Goal: Information Seeking & Learning: Learn about a topic

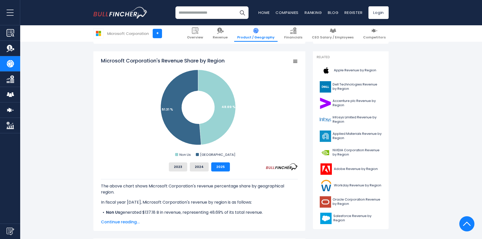
scroll to position [152, 0]
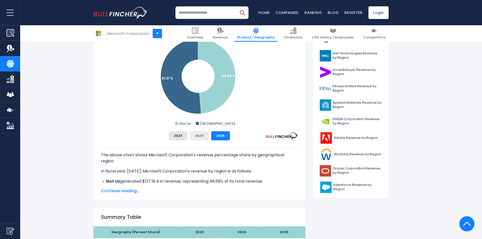
click at [202, 137] on button "2024" at bounding box center [199, 135] width 19 height 9
click at [185, 134] on button "2023" at bounding box center [178, 135] width 18 height 9
click at [221, 136] on button "2025" at bounding box center [220, 135] width 19 height 9
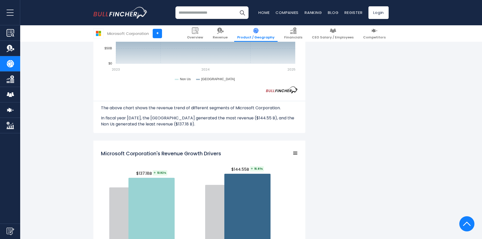
scroll to position [530, 0]
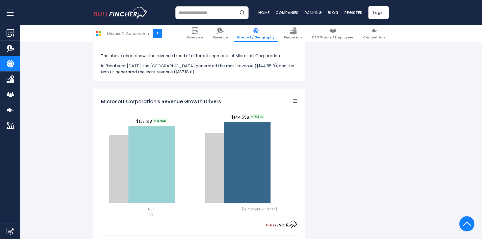
click at [163, 219] on rect "Microsoft Corporation's Revenue Growth Drivers" at bounding box center [199, 157] width 197 height 126
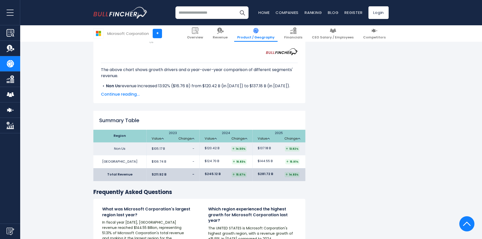
scroll to position [758, 0]
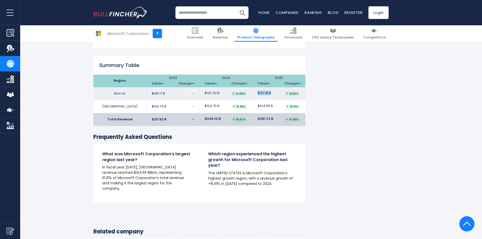
drag, startPoint x: 259, startPoint y: 92, endPoint x: 271, endPoint y: 91, distance: 12.0
click at [271, 91] on span "$137.18 B" at bounding box center [264, 93] width 13 height 4
click at [292, 92] on div "13.92%" at bounding box center [292, 93] width 15 height 5
drag, startPoint x: 204, startPoint y: 92, endPoint x: 218, endPoint y: 105, distance: 19.0
click at [218, 105] on tbody "Non Us $105.17 B - $120.42 B" at bounding box center [199, 100] width 212 height 26
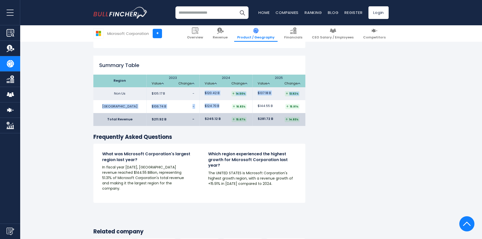
click at [221, 106] on td "$124.70 B 16.83%" at bounding box center [226, 106] width 53 height 13
drag, startPoint x: 221, startPoint y: 106, endPoint x: 218, endPoint y: 105, distance: 2.9
click at [218, 105] on td "$124.70 B 16.83%" at bounding box center [226, 106] width 53 height 13
click at [220, 113] on td "$245.12 B 15.67%" at bounding box center [226, 119] width 53 height 13
click at [219, 118] on td "$245.12 B 15.67%" at bounding box center [226, 119] width 53 height 13
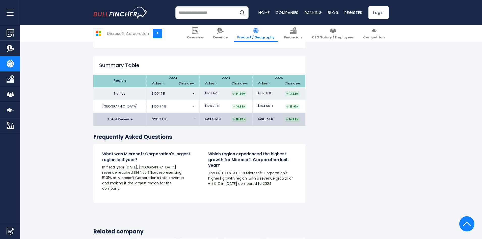
click at [222, 120] on td "$245.12 B 15.67%" at bounding box center [226, 119] width 53 height 13
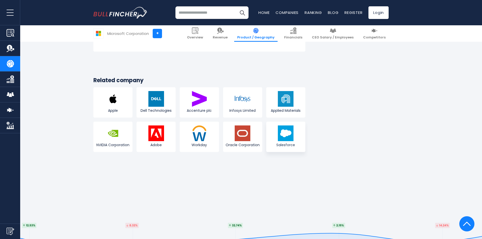
scroll to position [909, 0]
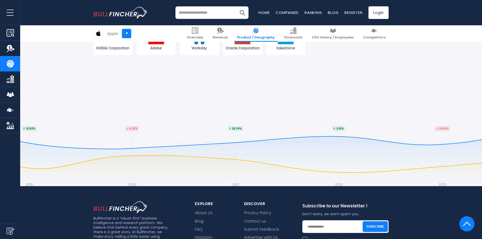
scroll to position [1162, 0]
